Goal: Information Seeking & Learning: Understand process/instructions

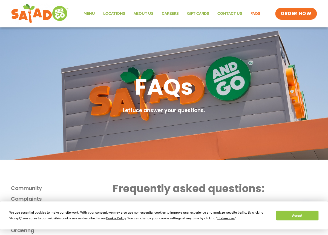
scroll to position [73, 0]
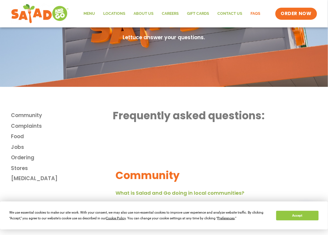
click at [307, 221] on div "We use essential cookies to make our site work. With your consent, we may also …" at bounding box center [164, 215] width 328 height 28
click at [305, 219] on button "Accept" at bounding box center [298, 216] width 42 height 10
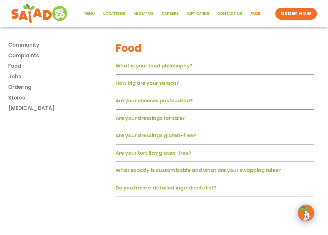
scroll to position [292, 0]
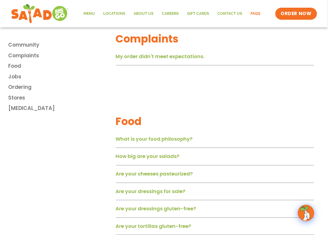
click at [163, 53] on link "My order didn't meet expectations." at bounding box center [160, 56] width 89 height 7
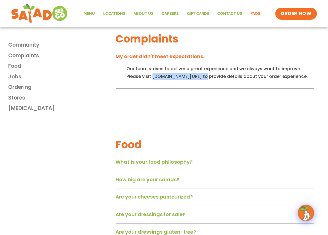
drag, startPoint x: 189, startPoint y: 64, endPoint x: 133, endPoint y: 59, distance: 56.4
click at [133, 65] on div "Our team strives to deliver a great experience and we always want to improve. P…" at bounding box center [215, 76] width 199 height 23
copy div "saladandgo.com/contac"
